Goal: Find specific page/section: Find specific page/section

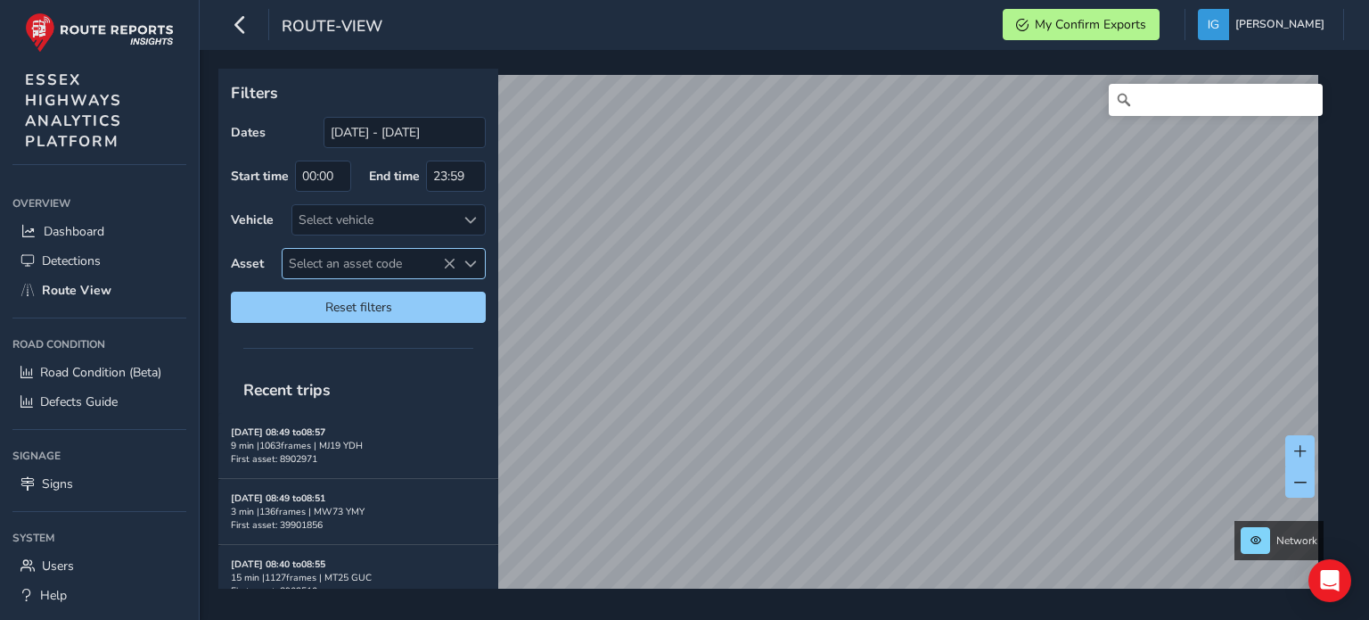
click at [474, 261] on span "Select an asset code" at bounding box center [470, 264] width 12 height 12
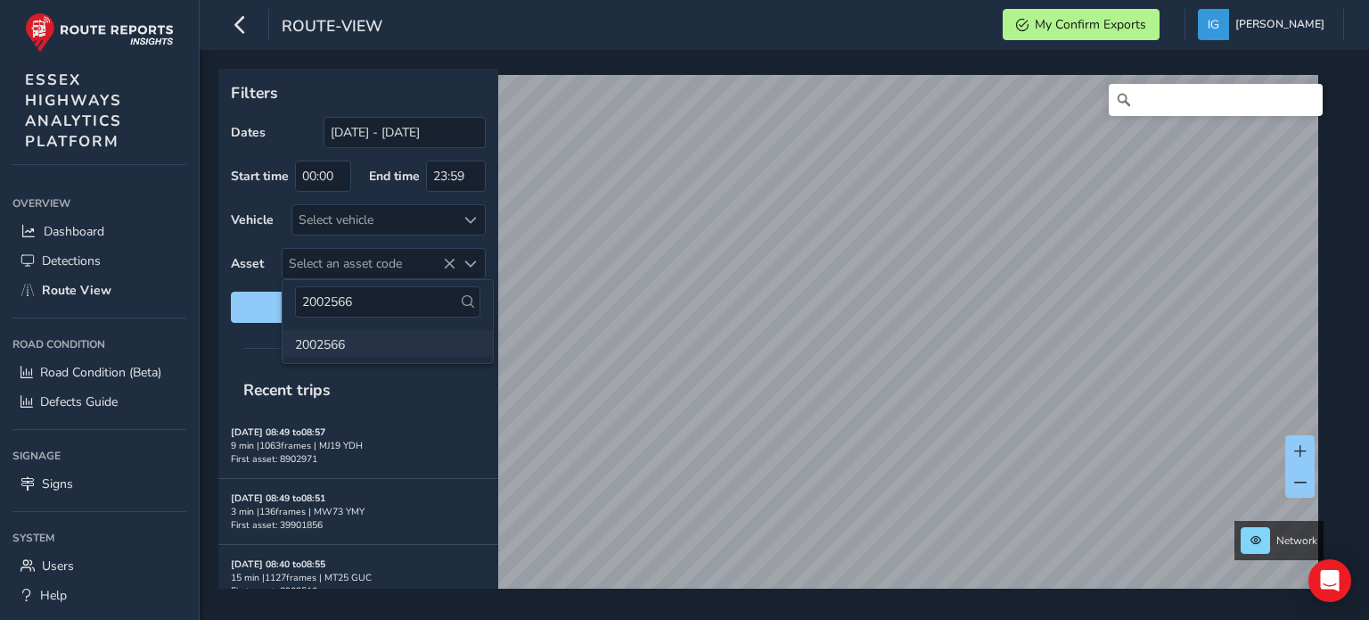
type input "2002566"
click at [328, 348] on li "2002566" at bounding box center [388, 343] width 210 height 27
